Goal: Task Accomplishment & Management: Manage account settings

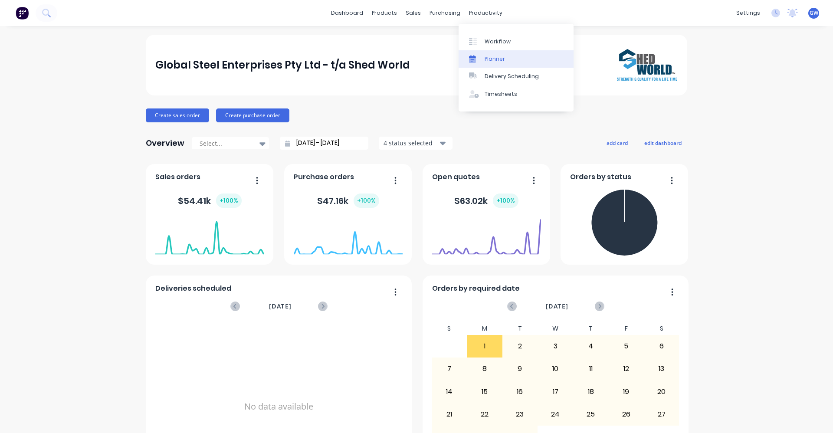
click at [493, 58] on div "Planner" at bounding box center [495, 59] width 20 height 8
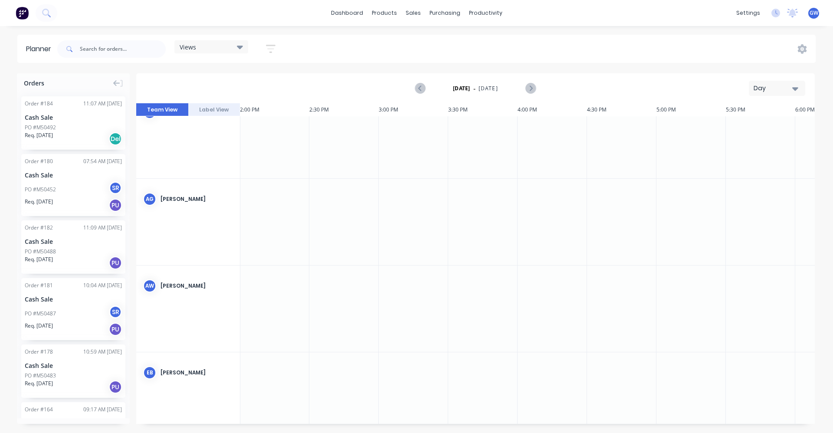
scroll to position [0, 1945]
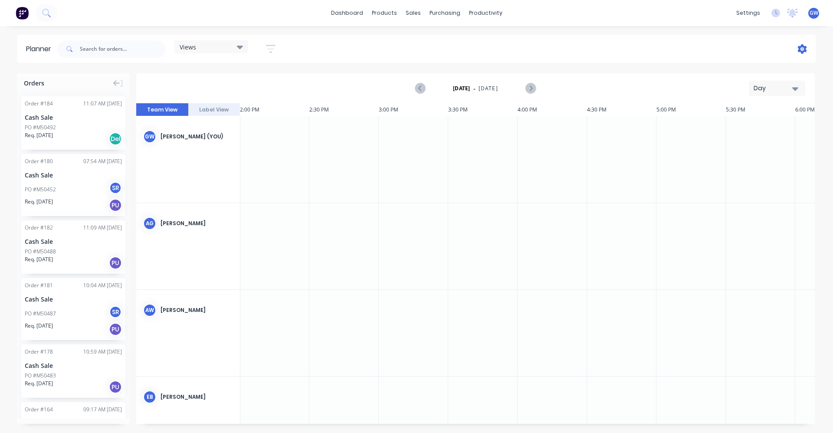
click at [805, 47] on icon at bounding box center [802, 49] width 9 height 10
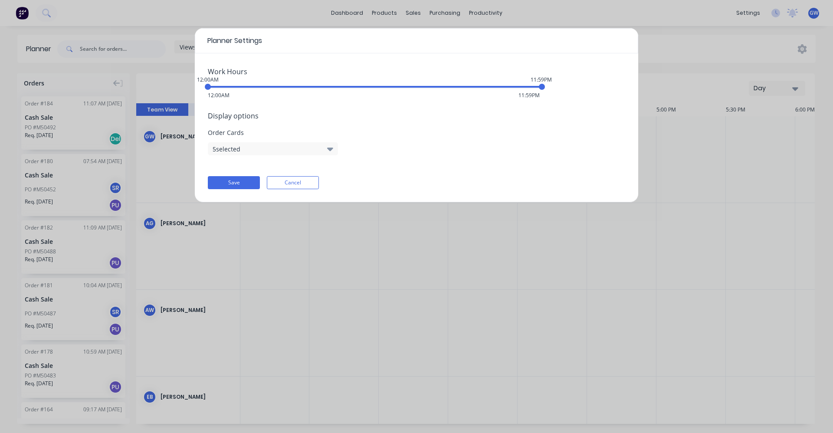
click at [330, 148] on icon "button" at bounding box center [330, 149] width 6 height 10
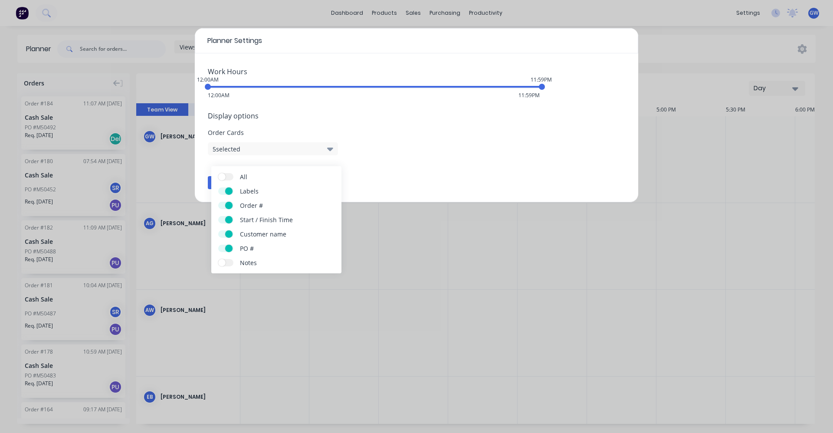
click at [688, 44] on div "Planner Settings Work Hours 12:00AM 11:59PM 12:00AM 11:59PM Display options Ord…" at bounding box center [416, 216] width 833 height 433
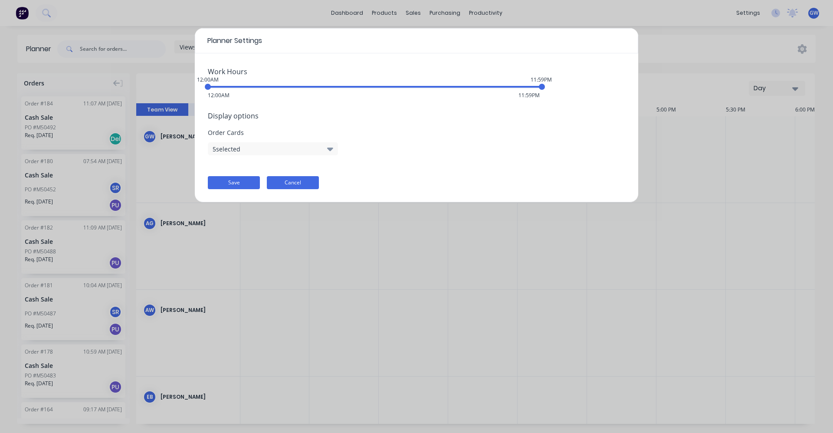
click at [315, 185] on button "Cancel" at bounding box center [293, 182] width 52 height 13
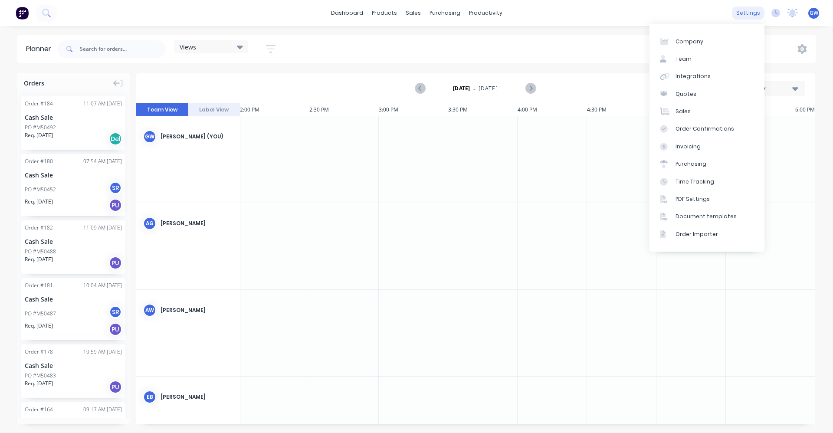
click at [750, 13] on div "settings" at bounding box center [748, 13] width 33 height 13
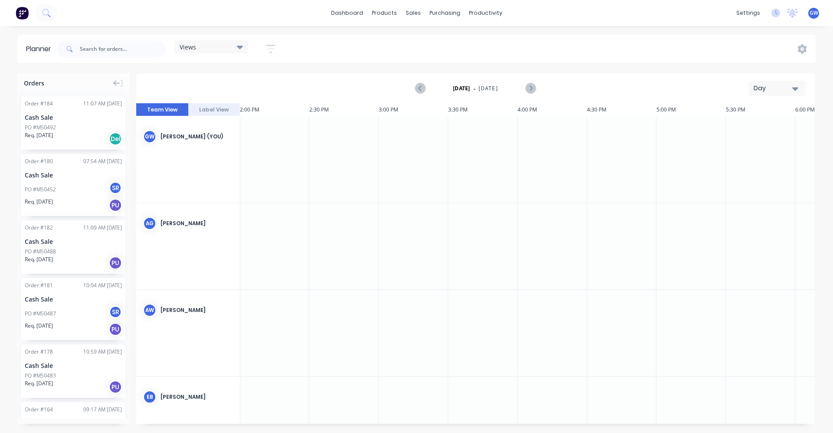
click at [580, 51] on div "Views Save new view None (Default) edit Show/Hide users Show/Hide orders Filter…" at bounding box center [436, 49] width 761 height 26
click at [352, 14] on link "dashboard" at bounding box center [347, 13] width 41 height 13
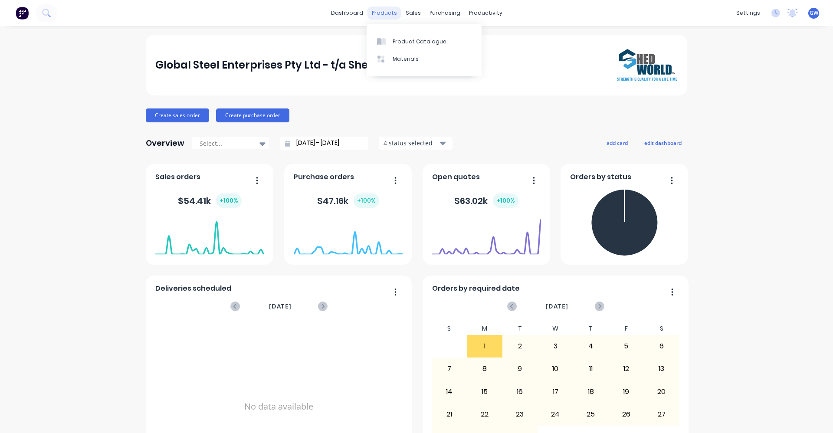
click at [379, 12] on div "products" at bounding box center [385, 13] width 34 height 13
click at [497, 95] on div "Timesheets" at bounding box center [501, 94] width 33 height 8
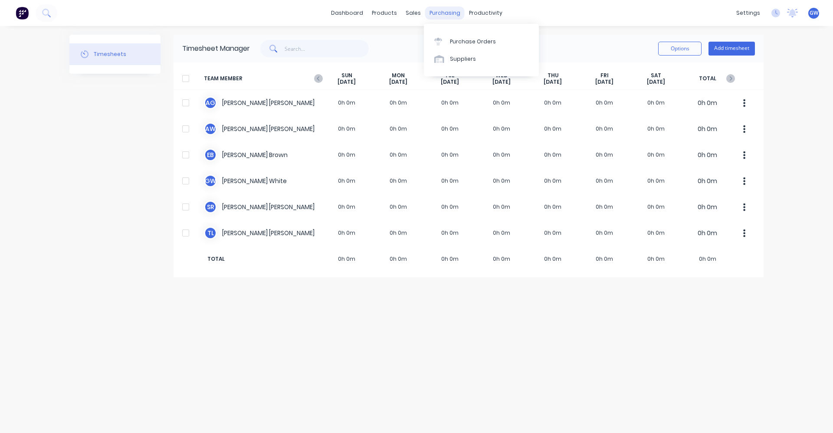
click at [441, 11] on div "purchasing" at bounding box center [445, 13] width 40 height 13
click at [411, 13] on div "sales" at bounding box center [414, 13] width 24 height 13
click at [442, 75] on div "Price Level Manager" at bounding box center [455, 76] width 54 height 8
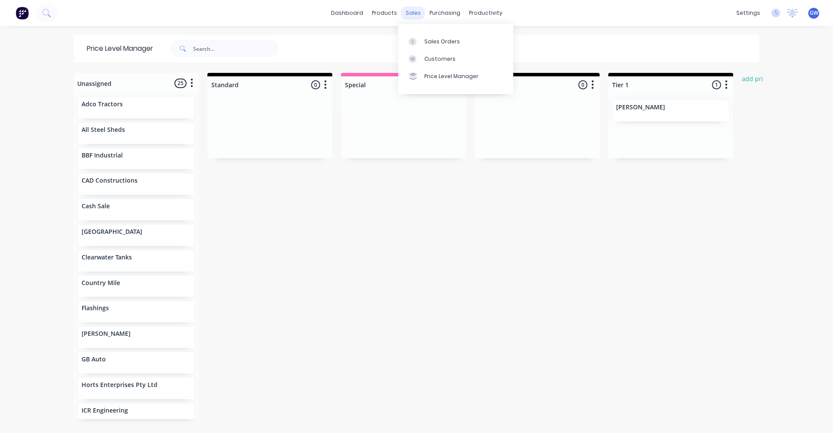
click at [408, 11] on div "sales" at bounding box center [414, 13] width 24 height 13
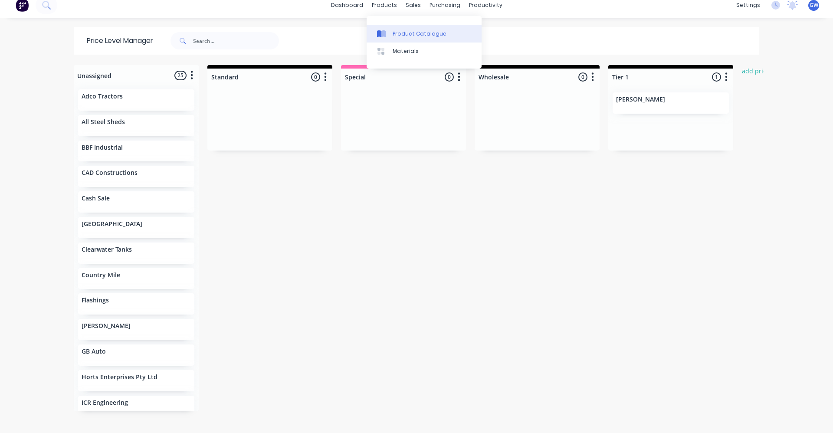
click at [410, 33] on div "Product Catalogue" at bounding box center [420, 34] width 54 height 8
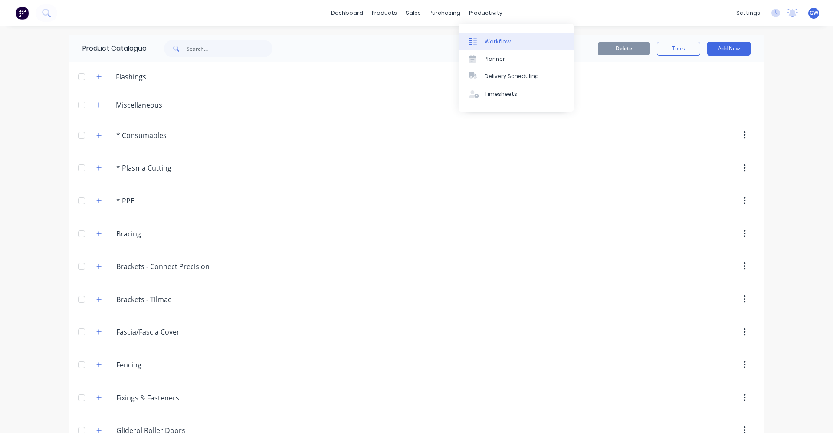
click at [505, 40] on div "Workflow" at bounding box center [498, 42] width 26 height 8
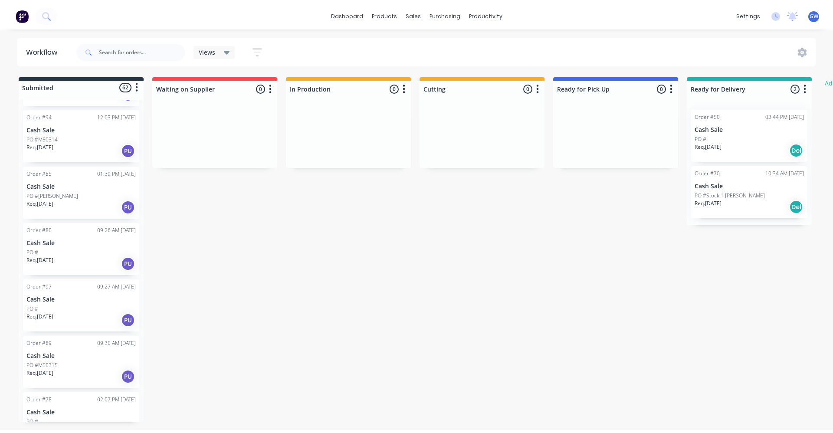
scroll to position [868, 0]
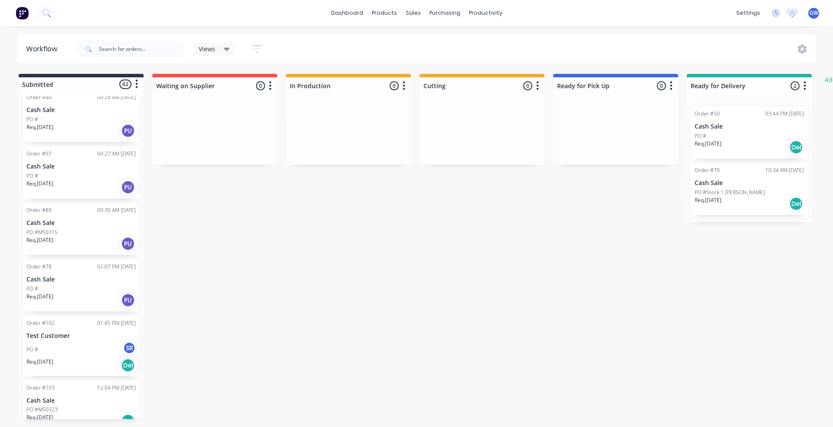
drag, startPoint x: 282, startPoint y: 11, endPoint x: 278, endPoint y: 18, distance: 7.6
click at [278, 18] on div "dashboard products sales purchasing productivity dashboard products Product Cat…" at bounding box center [416, 13] width 833 height 26
click at [479, 13] on div "productivity" at bounding box center [486, 13] width 42 height 13
click at [227, 48] on icon at bounding box center [227, 49] width 6 height 3
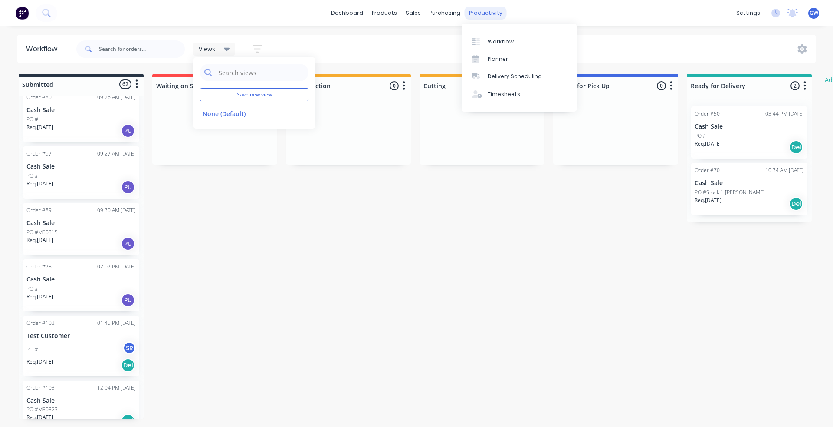
click at [478, 11] on div "productivity" at bounding box center [486, 13] width 42 height 13
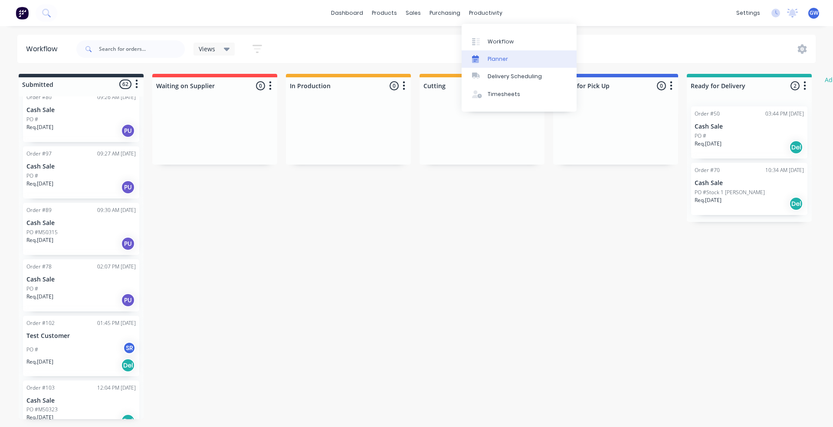
click at [507, 57] on link "Planner" at bounding box center [519, 58] width 115 height 17
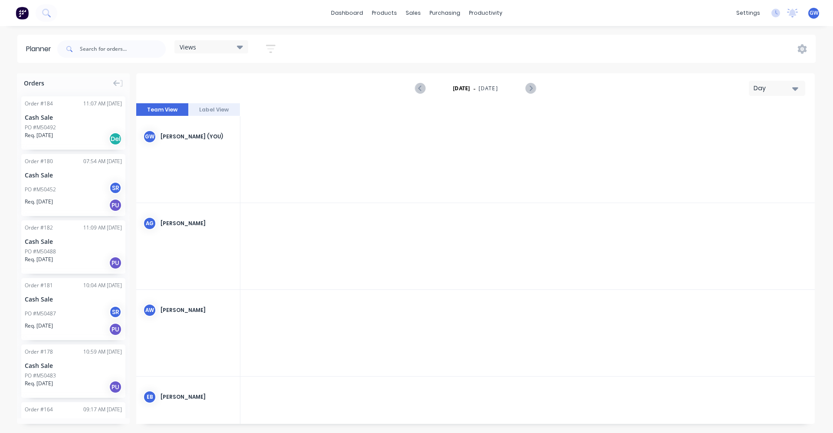
scroll to position [0, 1945]
click at [528, 8] on div "dashboard products sales purchasing productivity dashboard products Product Cat…" at bounding box center [416, 13] width 833 height 26
drag, startPoint x: 569, startPoint y: 9, endPoint x: 590, endPoint y: 9, distance: 21.7
click at [569, 9] on div "dashboard products sales purchasing productivity dashboard products Product Cat…" at bounding box center [416, 13] width 833 height 26
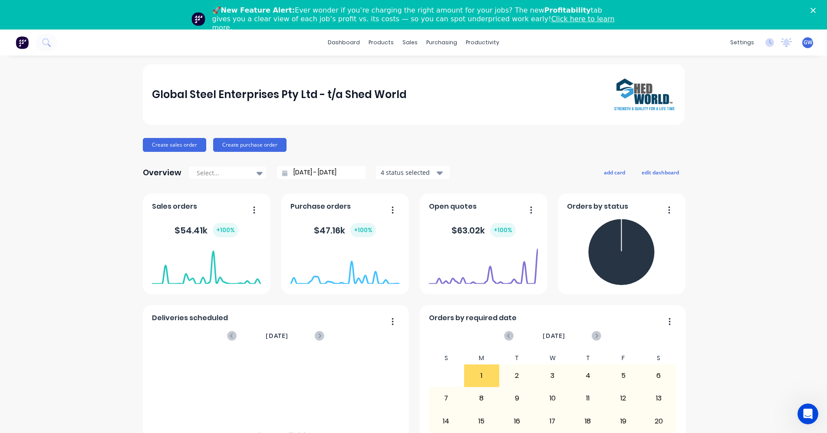
click at [790, 98] on div "Global Steel Enterprises Pty Ltd - t/a Shed World Create sales order Create pur…" at bounding box center [413, 290] width 827 height 453
click at [803, 42] on span "GW" at bounding box center [807, 43] width 9 height 8
click at [783, 42] on icon at bounding box center [787, 41] width 8 height 7
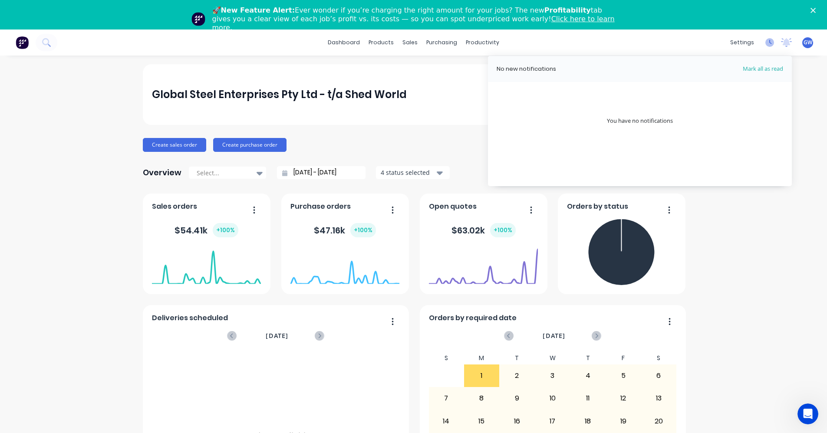
click at [765, 41] on icon at bounding box center [769, 42] width 9 height 9
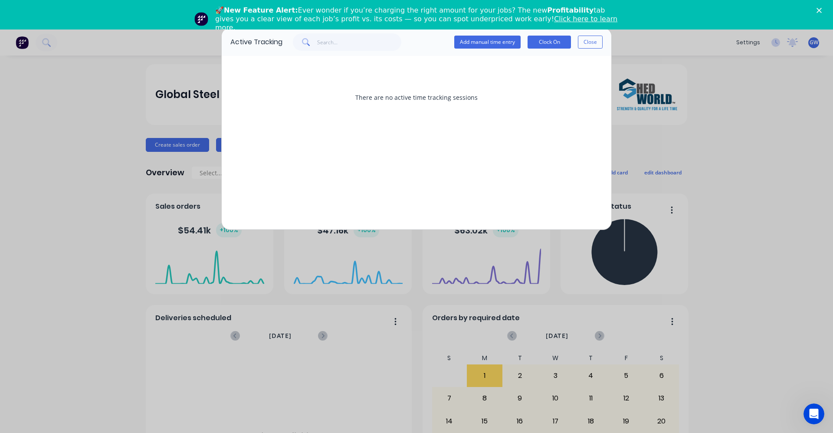
drag, startPoint x: 591, startPoint y: 42, endPoint x: 602, endPoint y: 41, distance: 11.3
click at [591, 42] on button "Close" at bounding box center [590, 42] width 25 height 13
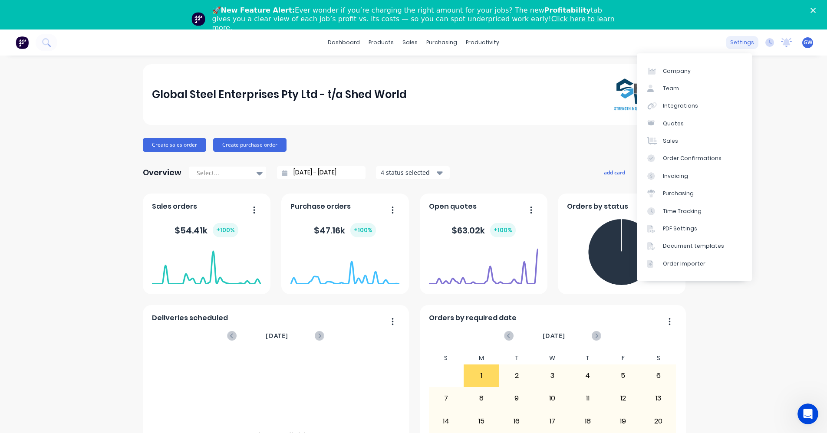
click at [735, 43] on div "settings" at bounding box center [742, 42] width 33 height 13
click at [691, 71] on link "Company" at bounding box center [694, 70] width 115 height 17
select select "AU"
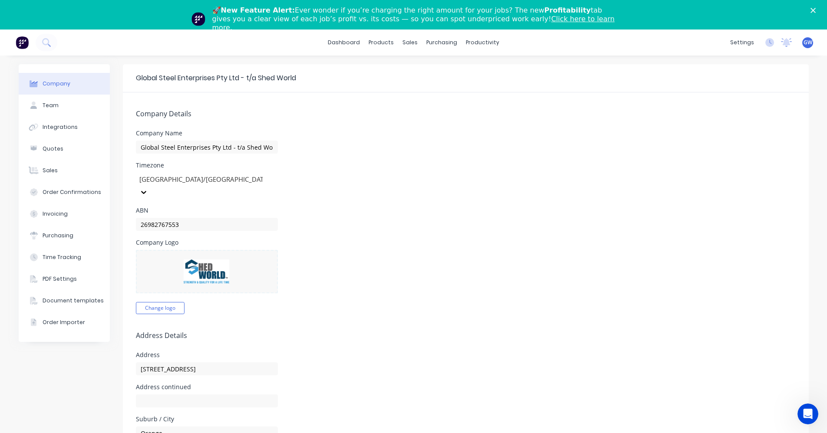
click at [803, 40] on span "GW" at bounding box center [807, 43] width 9 height 8
drag, startPoint x: 769, startPoint y: 280, endPoint x: 769, endPoint y: 273, distance: 6.9
click at [769, 273] on div "Company Logo Change logo" at bounding box center [466, 277] width 660 height 75
click at [816, 12] on icon "Close" at bounding box center [812, 10] width 5 height 5
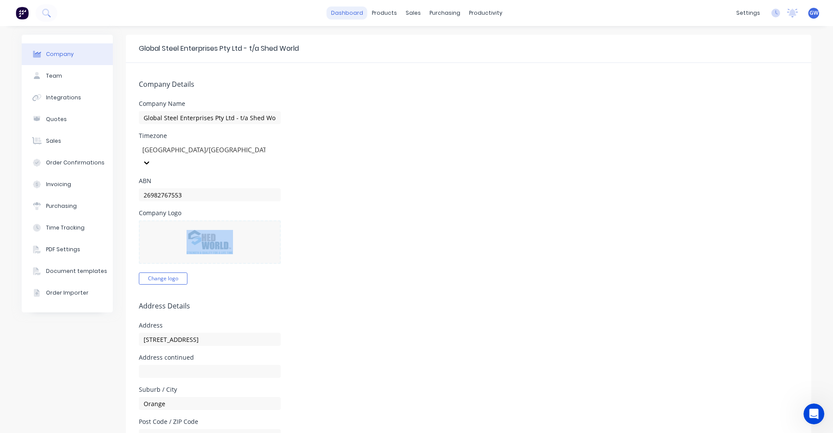
click at [351, 13] on link "dashboard" at bounding box center [347, 13] width 41 height 13
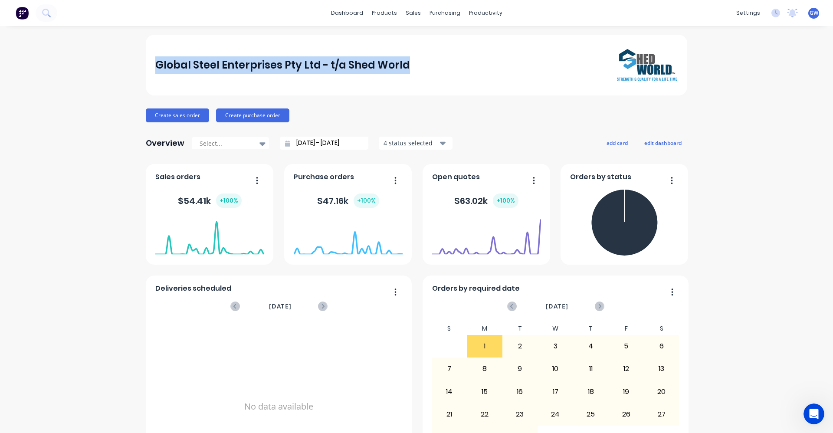
drag, startPoint x: 155, startPoint y: 61, endPoint x: 408, endPoint y: 62, distance: 253.9
click at [408, 62] on div "Global Steel Enterprises Pty Ltd - t/a Shed World" at bounding box center [416, 65] width 523 height 32
click at [89, 83] on div "Global Steel Enterprises Pty Ltd - t/a Shed World Create sales order Create pur…" at bounding box center [416, 261] width 833 height 453
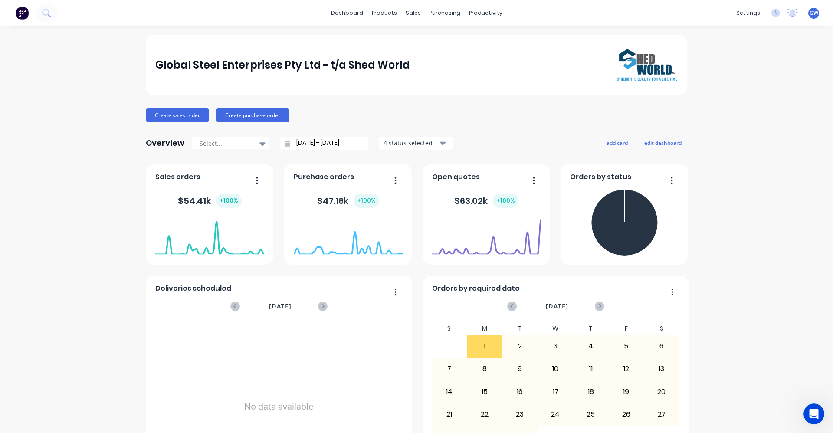
drag, startPoint x: 101, startPoint y: 1, endPoint x: 95, endPoint y: 179, distance: 177.7
click at [107, 206] on div "Global Steel Enterprises Pty Ltd - t/a Shed World Create sales order Create pur…" at bounding box center [416, 261] width 833 height 453
click at [23, 13] on img at bounding box center [22, 13] width 13 height 13
click at [24, 13] on img at bounding box center [22, 13] width 13 height 13
